Goal: Information Seeking & Learning: Learn about a topic

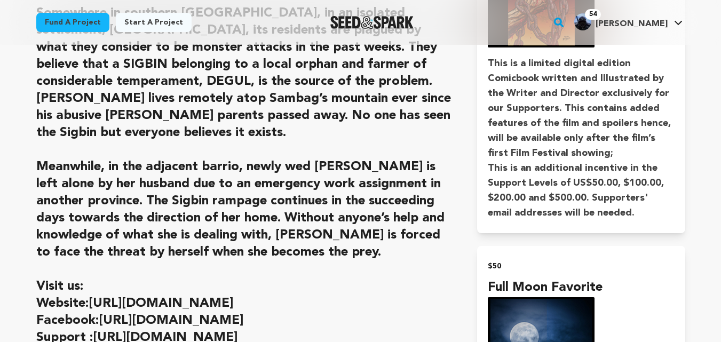
scroll to position [1184, 0]
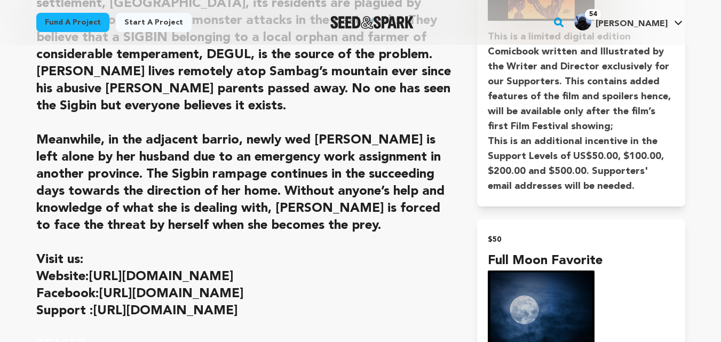
drag, startPoint x: 38, startPoint y: 108, endPoint x: 368, endPoint y: 219, distance: 347.9
copy div "SYNOPSIS: Somewhere in southern [GEOGRAPHIC_DATA], in an isolated settlement, […"
click at [383, 251] on h2 "Visit us:" at bounding box center [244, 259] width 416 height 17
drag, startPoint x: 37, startPoint y: 241, endPoint x: 354, endPoint y: 289, distance: 320.4
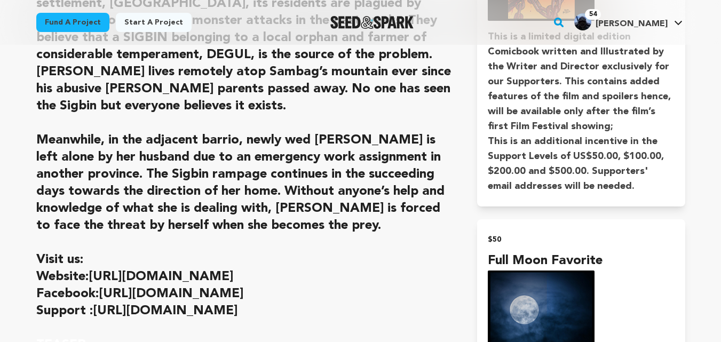
click at [346, 320] on p at bounding box center [244, 328] width 416 height 17
drag, startPoint x: 37, startPoint y: 241, endPoint x: 55, endPoint y: 249, distance: 19.8
click at [55, 253] on strong "Visit us:" at bounding box center [59, 259] width 47 height 13
click at [166, 251] on h2 "Visit us:" at bounding box center [244, 259] width 416 height 17
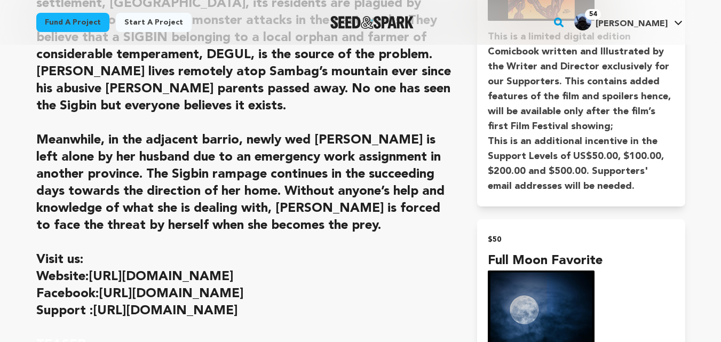
drag, startPoint x: 37, startPoint y: 241, endPoint x: 351, endPoint y: 295, distance: 318.3
copy div "Visit us: Website: [URL][DOMAIN_NAME] Facebook: [URL][DOMAIN_NAME] Support : [U…"
click at [371, 234] on h2 at bounding box center [244, 242] width 416 height 17
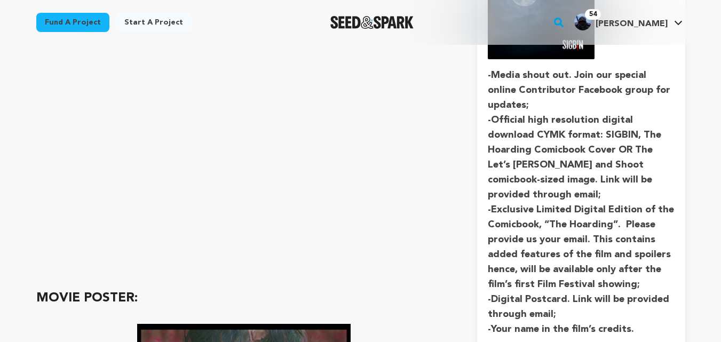
scroll to position [1504, 0]
